Goal: Transaction & Acquisition: Purchase product/service

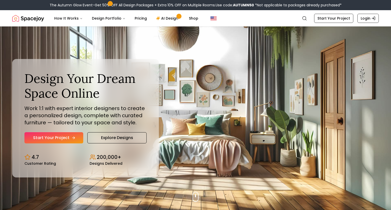
click at [63, 135] on link "Start Your Project" at bounding box center [53, 137] width 59 height 11
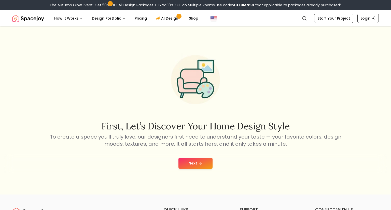
click at [188, 166] on button "Next" at bounding box center [195, 163] width 34 height 11
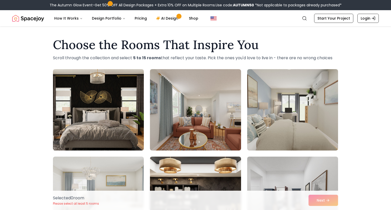
click at [270, 123] on img at bounding box center [292, 109] width 91 height 81
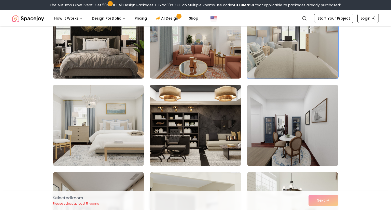
scroll to position [77, 0]
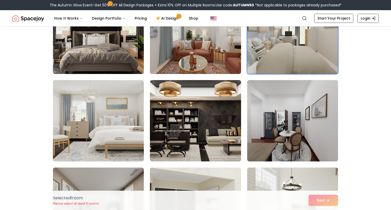
click at [92, 149] on img at bounding box center [98, 120] width 95 height 85
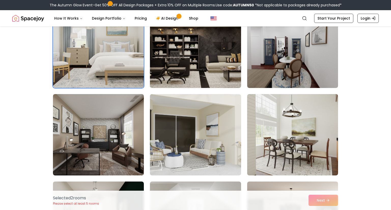
scroll to position [154, 0]
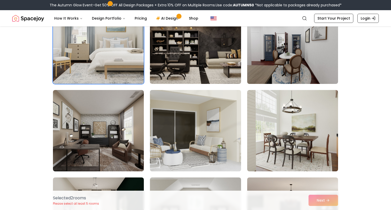
click at [168, 148] on img at bounding box center [195, 130] width 95 height 85
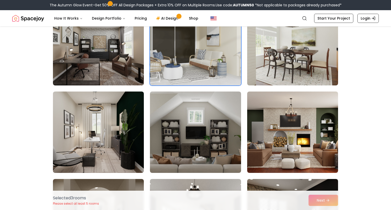
scroll to position [242, 0]
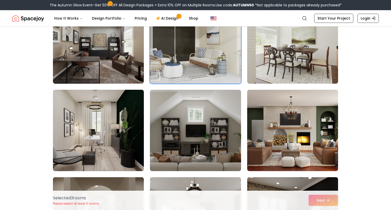
click at [163, 161] on img at bounding box center [195, 130] width 91 height 81
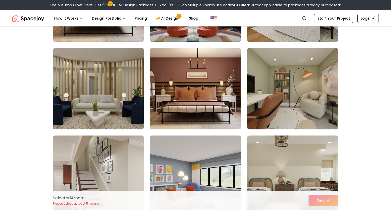
scroll to position [551, 0]
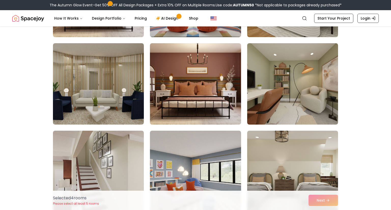
click at [294, 108] on img at bounding box center [292, 83] width 91 height 81
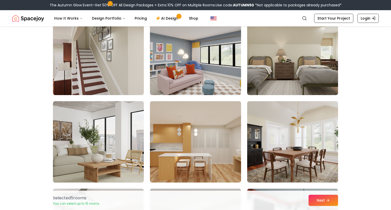
scroll to position [668, 0]
click at [64, 155] on img at bounding box center [98, 141] width 91 height 81
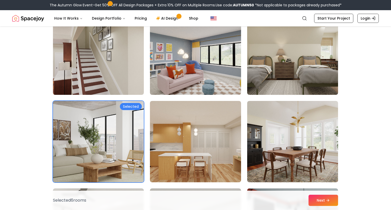
click at [189, 149] on img at bounding box center [195, 141] width 91 height 81
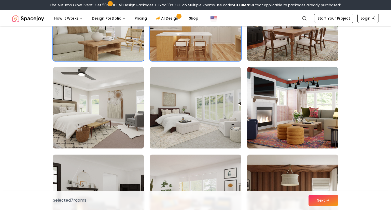
scroll to position [790, 0]
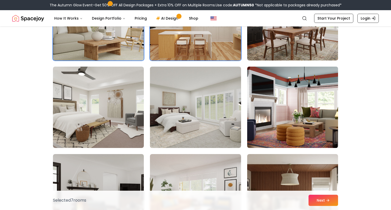
click at [267, 135] on img at bounding box center [292, 107] width 95 height 85
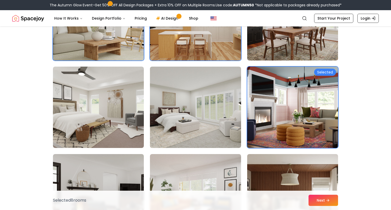
click at [265, 135] on img at bounding box center [292, 107] width 95 height 85
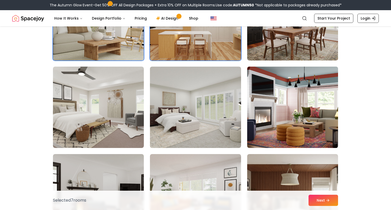
click at [261, 134] on img at bounding box center [292, 107] width 95 height 85
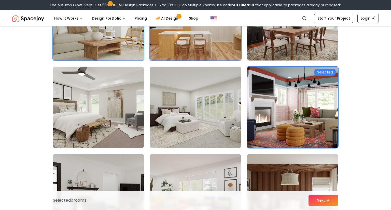
click at [263, 134] on img at bounding box center [292, 107] width 95 height 85
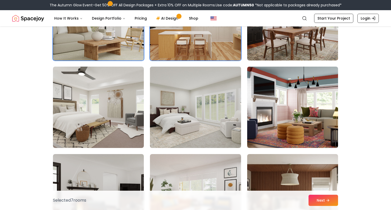
click at [170, 121] on img at bounding box center [195, 107] width 95 height 85
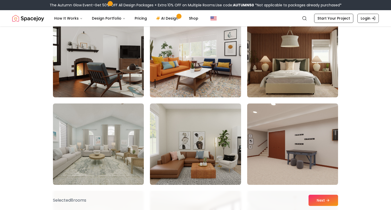
scroll to position [928, 0]
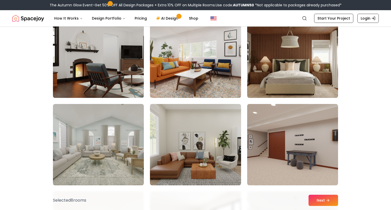
click at [61, 71] on img at bounding box center [98, 56] width 95 height 85
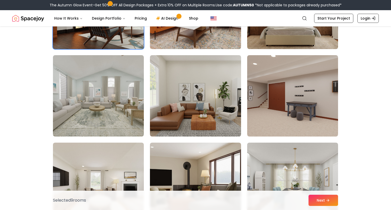
click at [72, 119] on img at bounding box center [98, 95] width 91 height 81
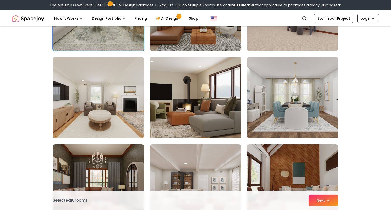
scroll to position [1063, 0]
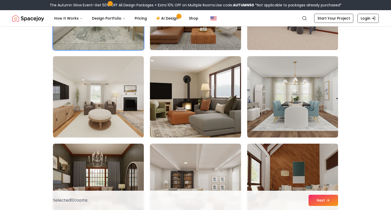
click at [282, 119] on img at bounding box center [292, 96] width 91 height 81
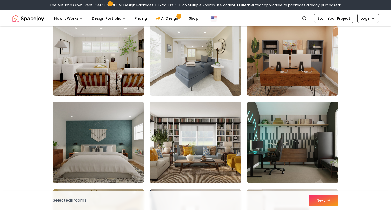
click at [315, 204] on button "Next" at bounding box center [323, 200] width 30 height 11
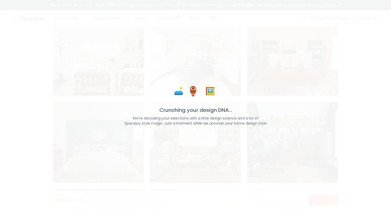
scroll to position [1717, 0]
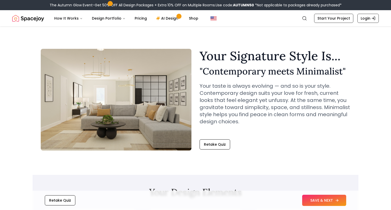
click at [326, 201] on button "SAVE & NEXT" at bounding box center [324, 200] width 44 height 11
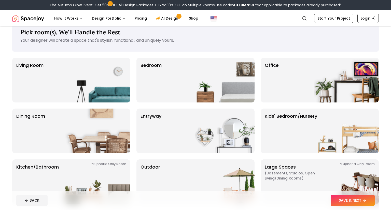
scroll to position [13, 0]
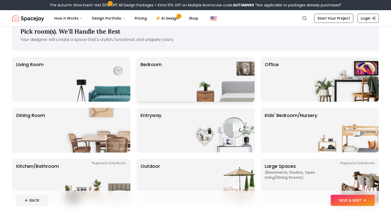
click at [177, 79] on div "Bedroom" at bounding box center [195, 79] width 118 height 45
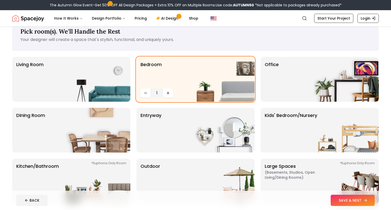
click at [356, 201] on button "SAVE & NEXT" at bounding box center [352, 200] width 44 height 11
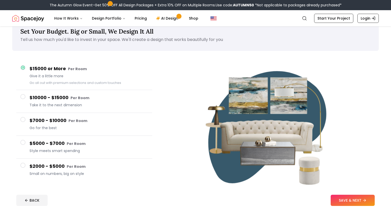
click at [79, 110] on button "$10000 - $15000 Per Room Take it to the next dimension" at bounding box center [84, 101] width 136 height 23
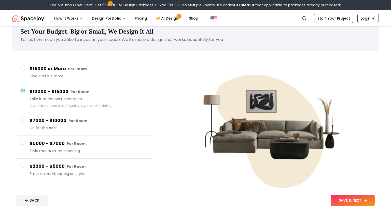
click at [354, 202] on button "SAVE & NEXT" at bounding box center [352, 200] width 44 height 11
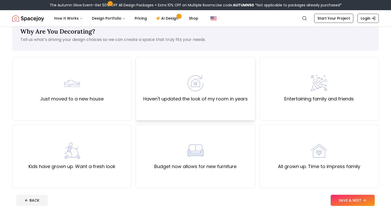
click at [153, 98] on label "Haven't updated the look of my room in years" at bounding box center [195, 98] width 104 height 7
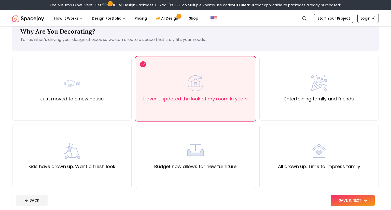
click at [352, 204] on button "SAVE & NEXT" at bounding box center [352, 200] width 44 height 11
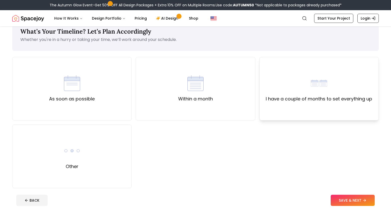
click at [284, 87] on div "I have a couple of months to set everything up" at bounding box center [319, 88] width 106 height 27
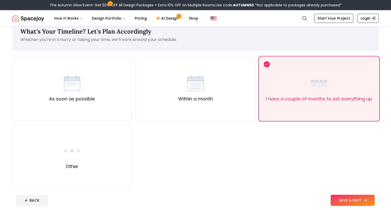
click at [344, 202] on button "SAVE & NEXT" at bounding box center [352, 200] width 44 height 11
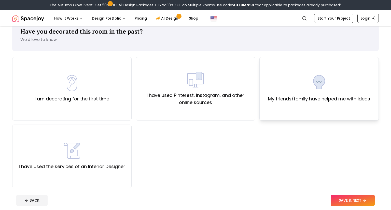
click at [272, 99] on label "My friends/family have helped me with ideas" at bounding box center [319, 98] width 102 height 7
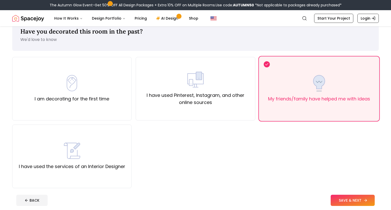
click at [348, 202] on button "SAVE & NEXT" at bounding box center [352, 200] width 44 height 11
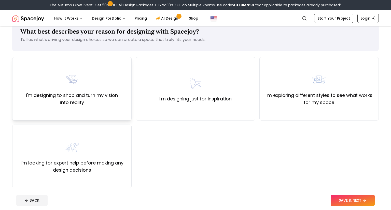
click at [81, 109] on div "I'm designing to shop and turn my vision into reality" at bounding box center [71, 89] width 119 height 64
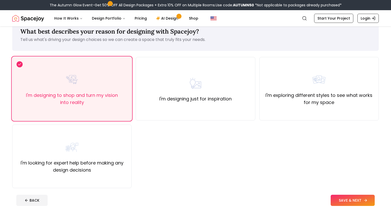
click at [341, 200] on button "SAVE & NEXT" at bounding box center [352, 200] width 44 height 11
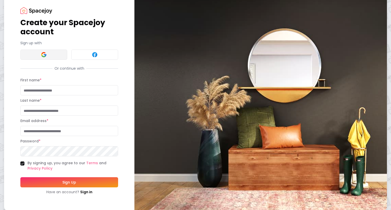
click at [45, 53] on img at bounding box center [44, 55] width 6 height 6
